Goal: Find specific page/section: Find specific page/section

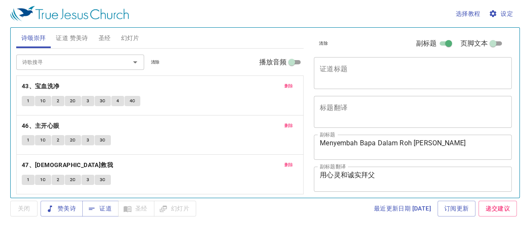
click at [284, 86] on span "删除" at bounding box center [288, 86] width 9 height 8
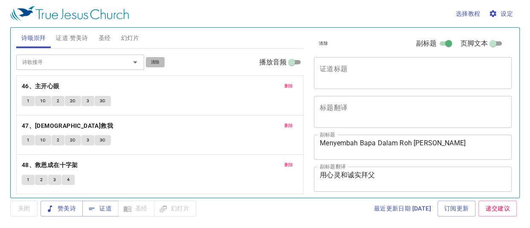
click at [157, 64] on span "清除" at bounding box center [155, 62] width 9 height 8
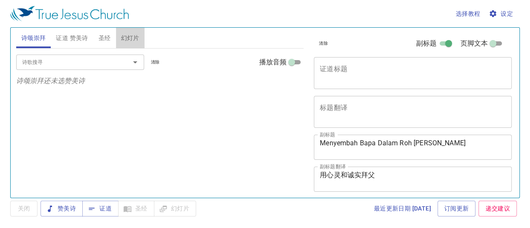
click at [127, 38] on span "幻灯片" at bounding box center [130, 38] width 18 height 11
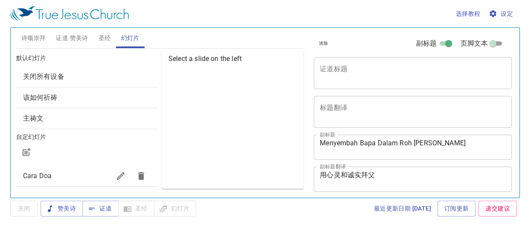
scroll to position [46, 0]
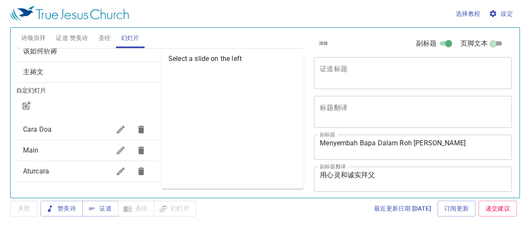
click at [53, 148] on span "Main" at bounding box center [66, 150] width 87 height 10
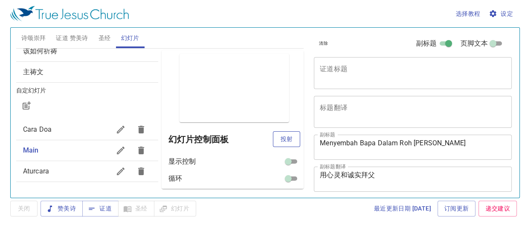
click at [283, 144] on button "投射" at bounding box center [286, 139] width 27 height 16
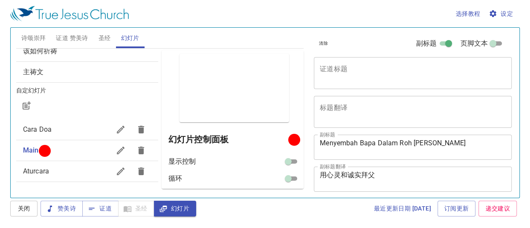
click at [29, 39] on span "诗颂崇拜" at bounding box center [33, 38] width 25 height 11
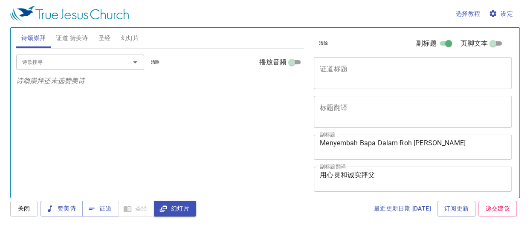
click at [49, 61] on input "诗歌搜寻" at bounding box center [68, 62] width 98 height 10
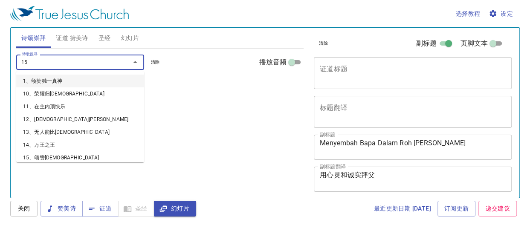
type input "158"
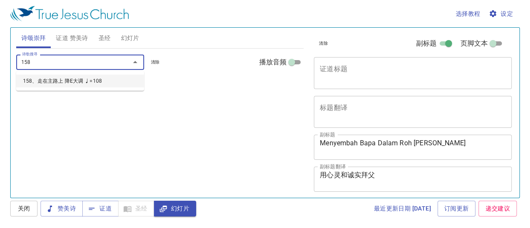
click at [76, 81] on li "158、走在主路上 降E大调 ♩=108" at bounding box center [80, 81] width 128 height 13
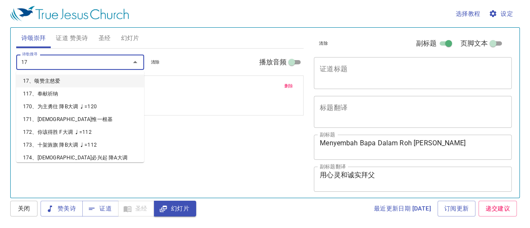
type input "170"
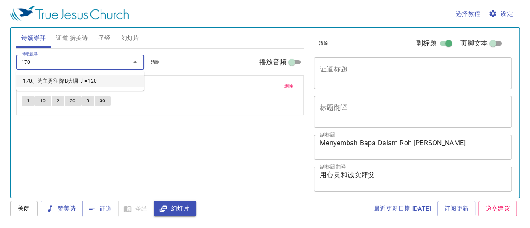
click at [80, 81] on li "170、为主勇往 降B大调 ♩=120" at bounding box center [80, 81] width 128 height 13
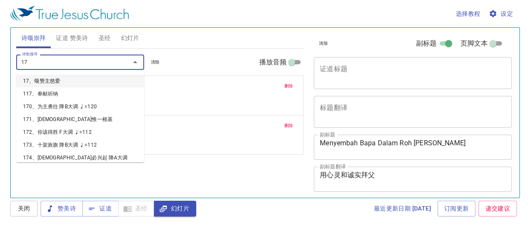
type input "171"
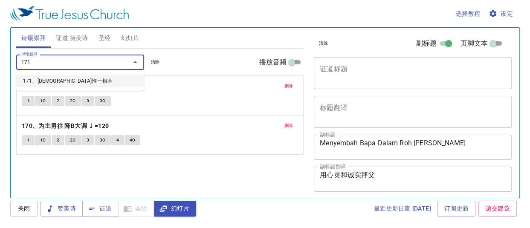
click at [80, 81] on li "171、[DEMOGRAPHIC_DATA]" at bounding box center [80, 81] width 128 height 13
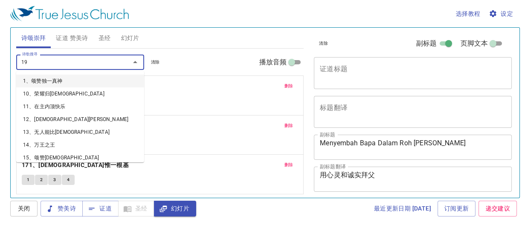
type input "196"
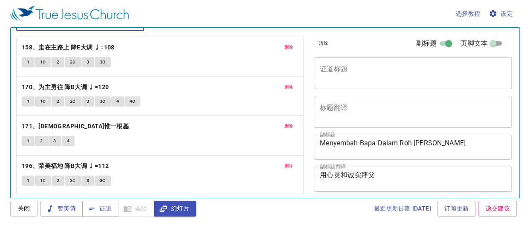
scroll to position [0, 0]
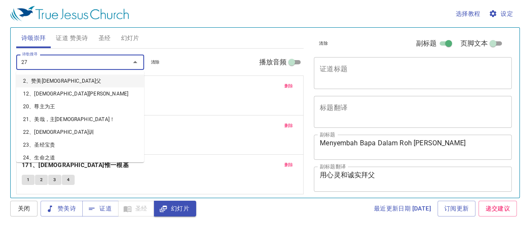
type input "276"
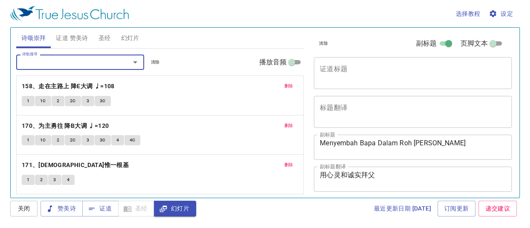
click at [30, 97] on button "1" at bounding box center [28, 101] width 13 height 10
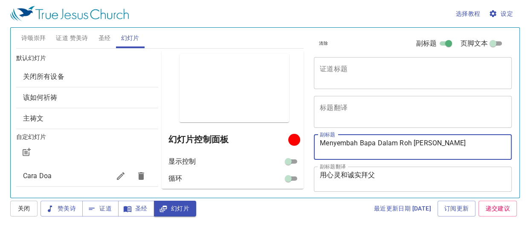
click at [327, 136] on div "Menyembah Bapa Dalam Roh Dan Kebenaran x 副标题" at bounding box center [413, 147] width 198 height 25
click at [327, 42] on span "清除" at bounding box center [323, 44] width 9 height 8
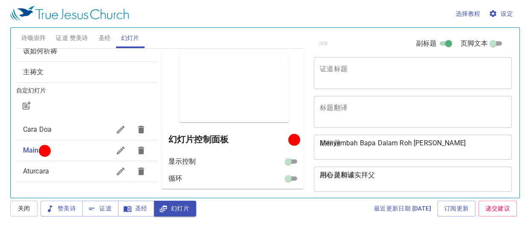
scroll to position [43, 0]
